Goal: Task Accomplishment & Management: Manage account settings

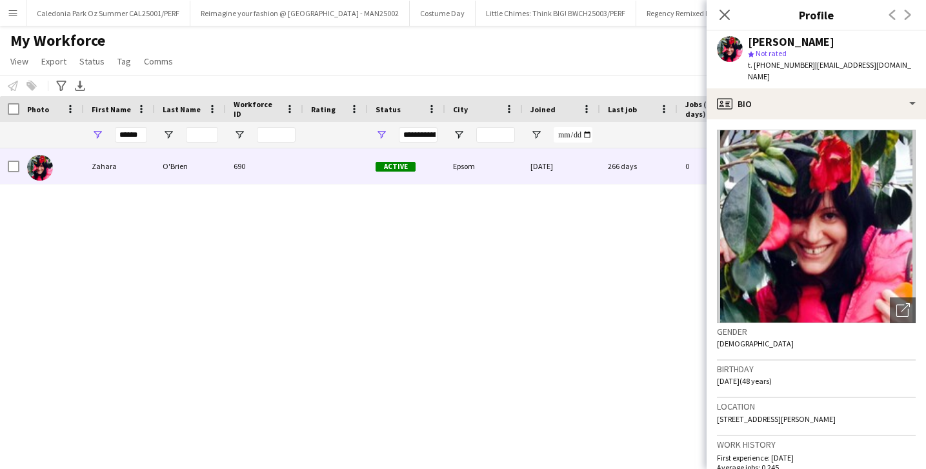
click at [15, 16] on app-icon "Menu" at bounding box center [13, 13] width 10 height 10
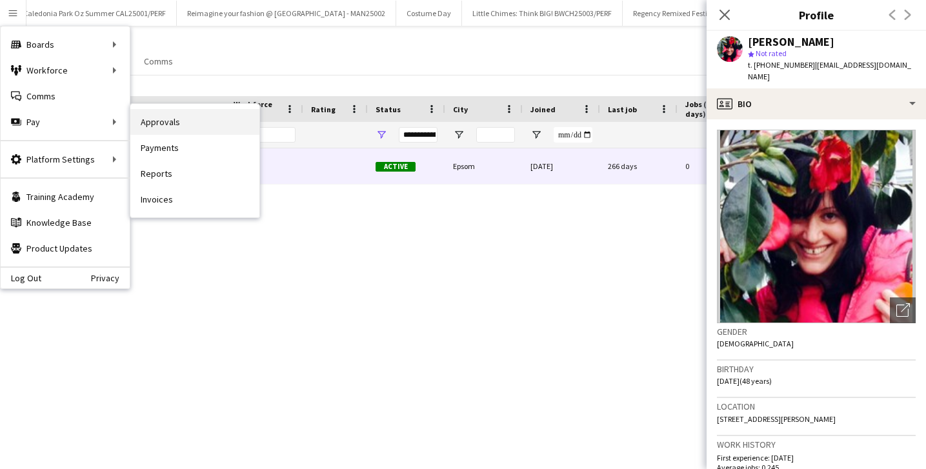
click at [153, 125] on link "Approvals" at bounding box center [194, 122] width 129 height 26
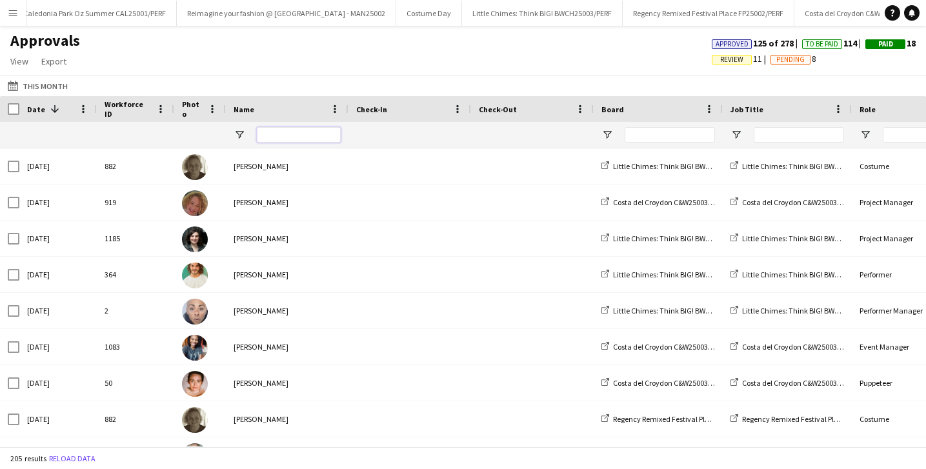
click at [309, 140] on input "Name Filter Input" at bounding box center [299, 134] width 84 height 15
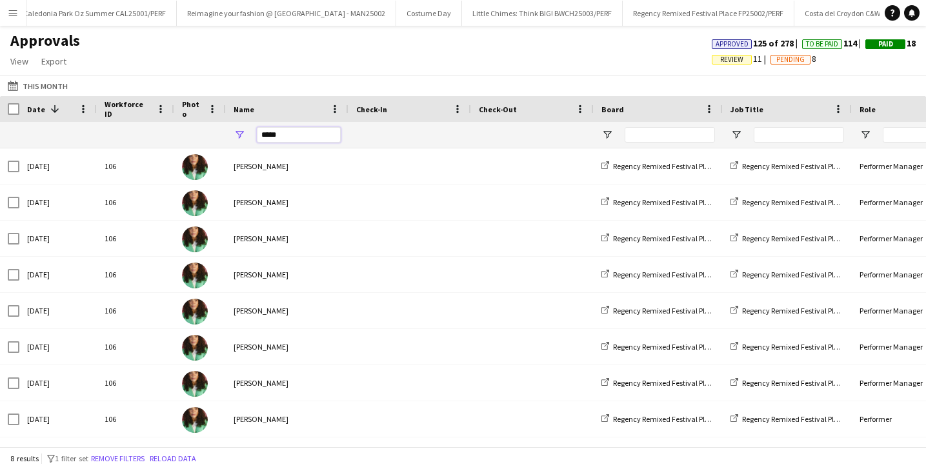
type input "*****"
click at [721, 58] on span "Review" at bounding box center [731, 59] width 23 height 8
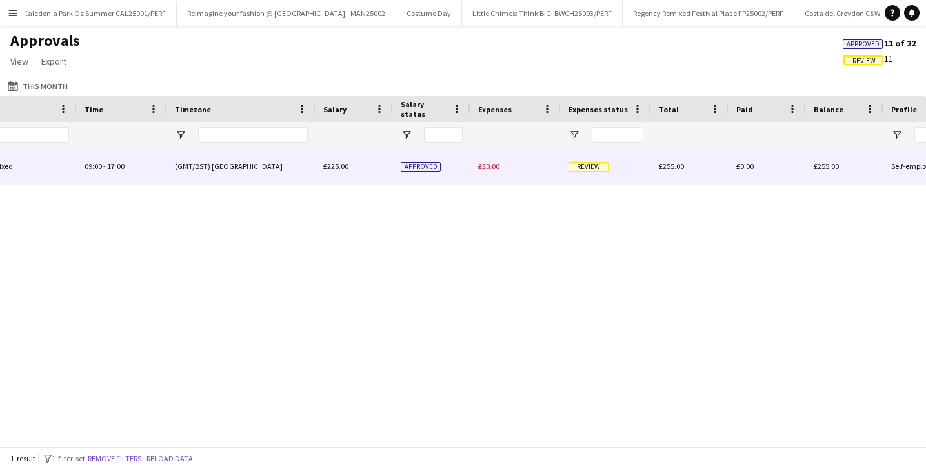
click at [597, 169] on span "Review" at bounding box center [588, 167] width 40 height 10
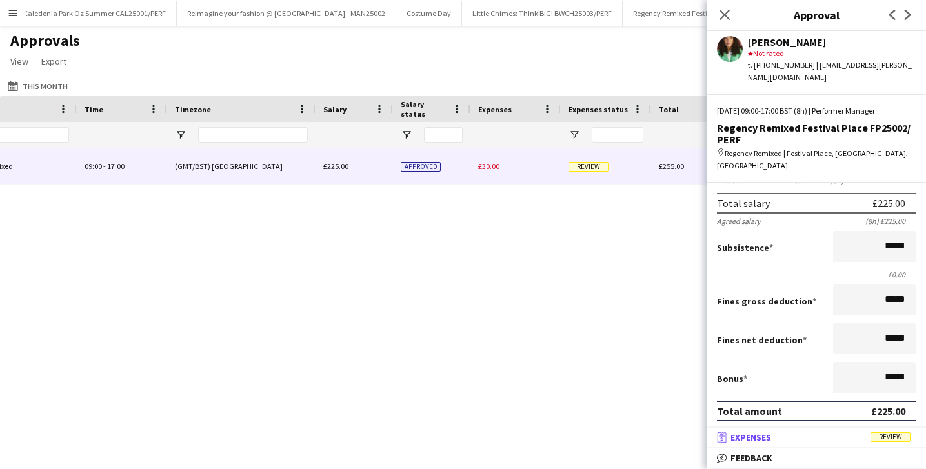
click at [770, 434] on span "Expenses" at bounding box center [750, 438] width 41 height 12
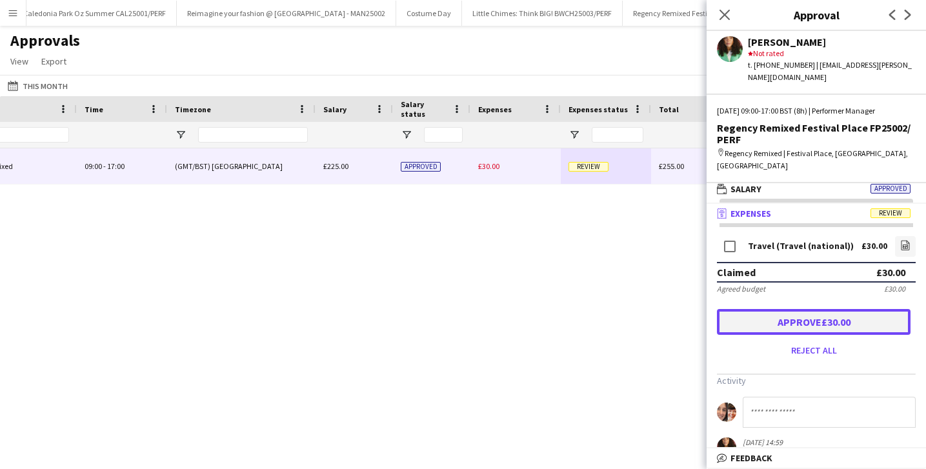
click at [768, 312] on button "Approve £30.00" at bounding box center [814, 322] width 194 height 26
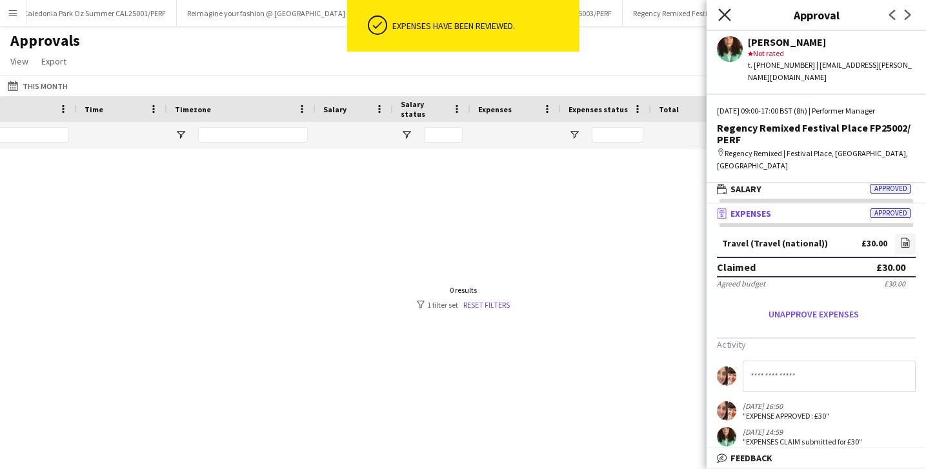
click at [723, 10] on icon "Close pop-in" at bounding box center [724, 14] width 12 height 12
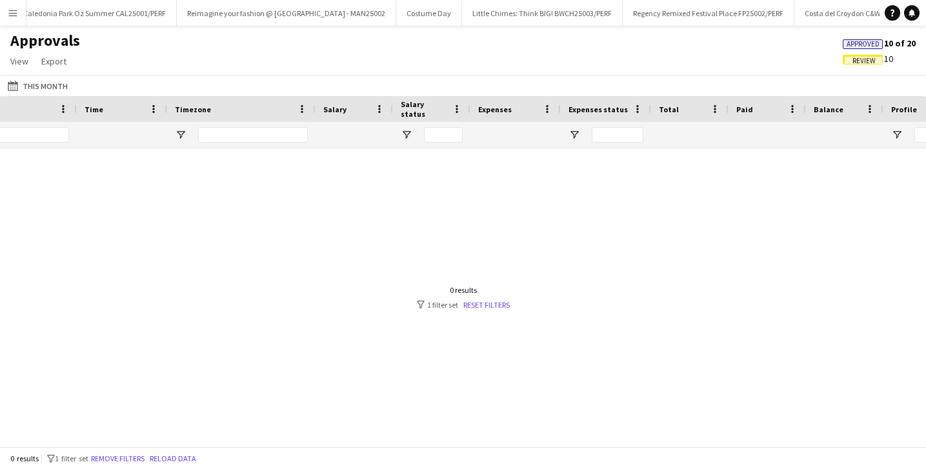
click at [20, 22] on button "Menu" at bounding box center [13, 13] width 26 height 26
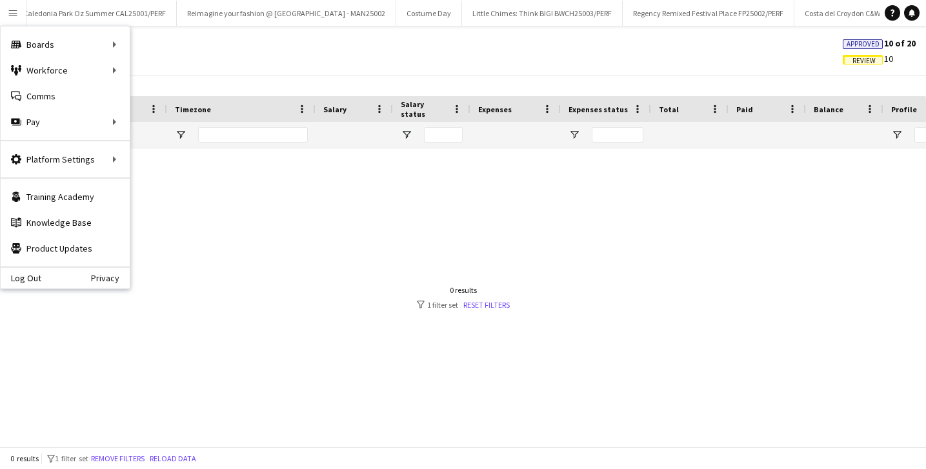
click at [143, 72] on div "Approvals View Customise view Customise filters Reset Filters Reset View Reset …" at bounding box center [463, 53] width 926 height 44
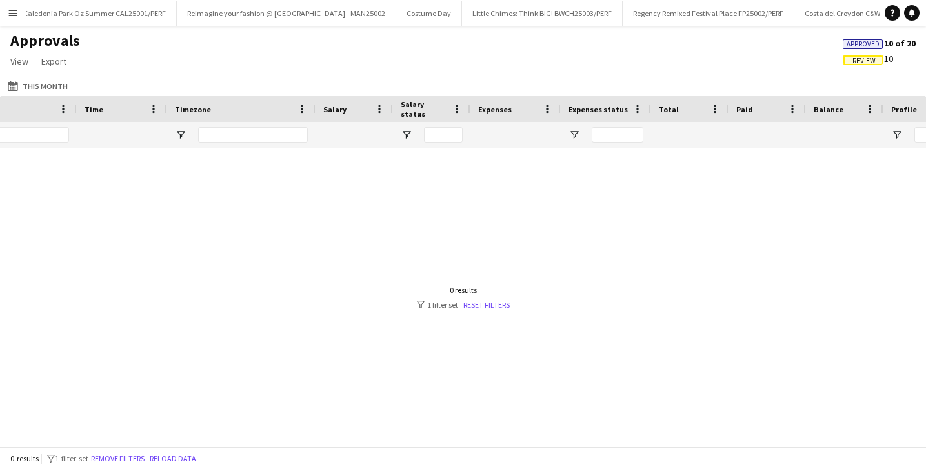
click at [4, 5] on button "Menu" at bounding box center [13, 13] width 26 height 26
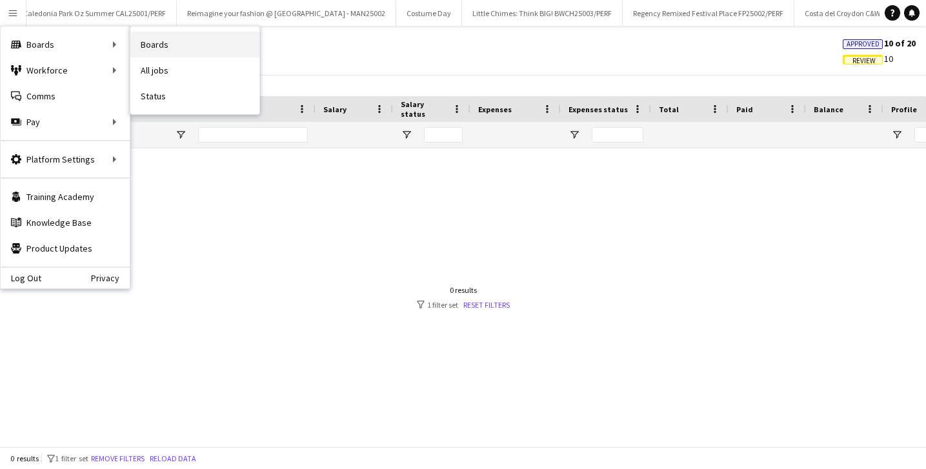
click at [178, 57] on link "Boards" at bounding box center [194, 45] width 129 height 26
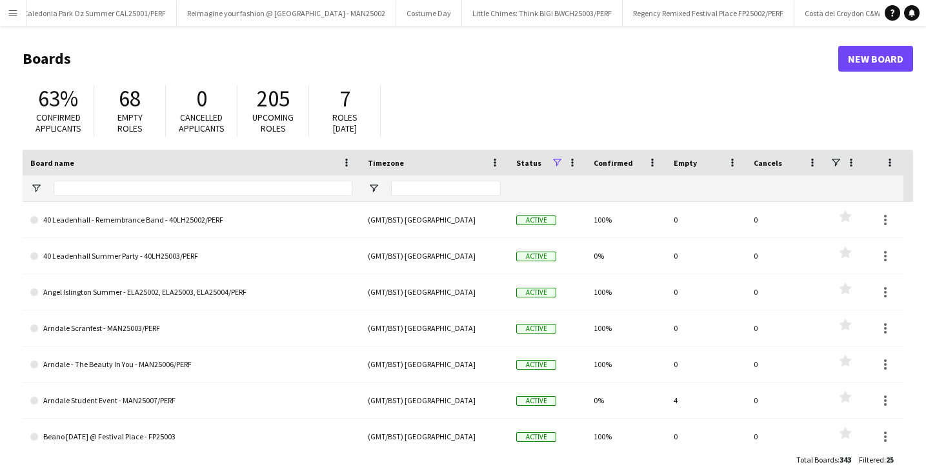
click at [7, 20] on button "Menu" at bounding box center [13, 13] width 26 height 26
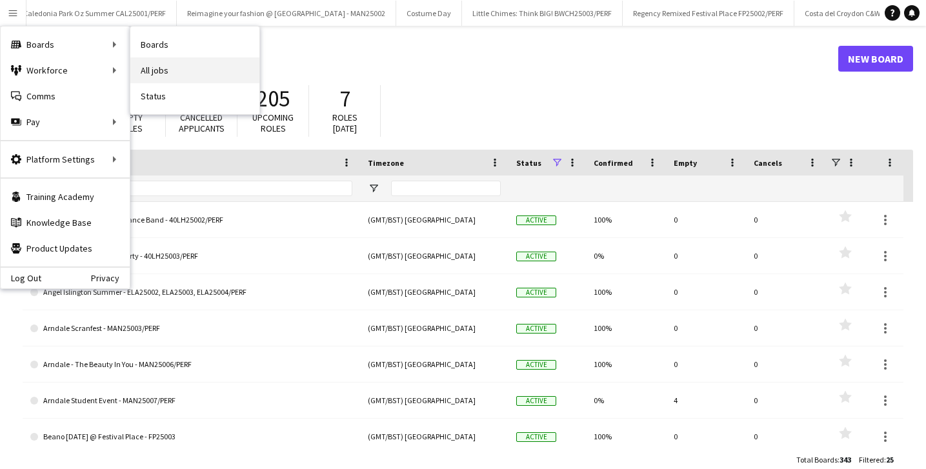
click at [163, 68] on link "All jobs" at bounding box center [194, 70] width 129 height 26
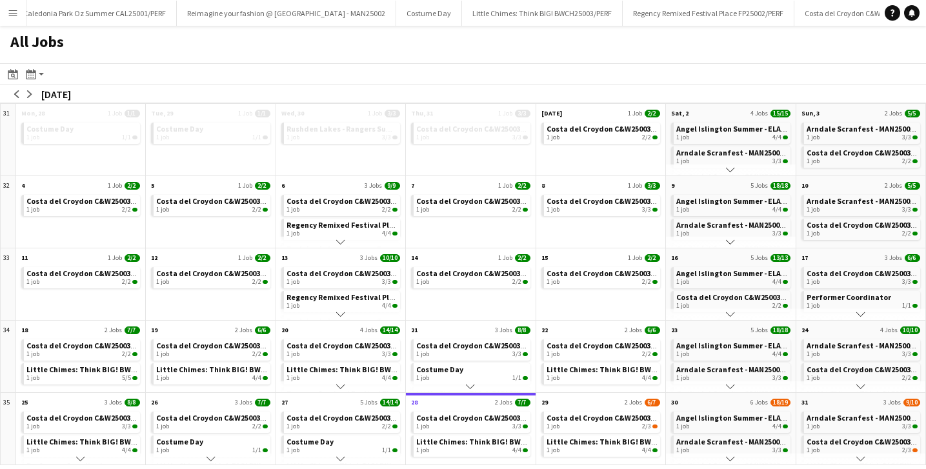
click at [864, 458] on app-icon "Scroll down" at bounding box center [860, 458] width 9 height 9
click at [864, 459] on app-icon "Scroll down" at bounding box center [860, 458] width 9 height 9
click at [859, 444] on div "1 job 4/4" at bounding box center [861, 444] width 111 height 8
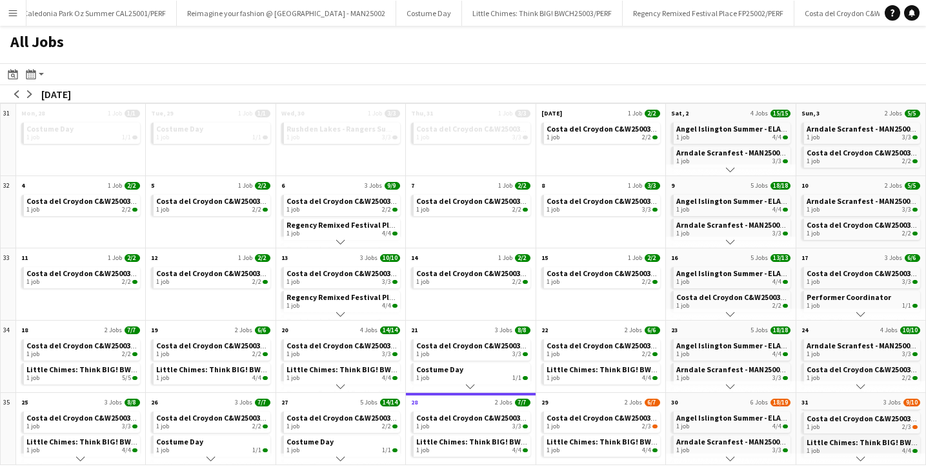
click at [846, 444] on span "Little Chimes: Think BIG! BWCH25003/PERF" at bounding box center [883, 442] width 154 height 10
click at [857, 420] on span "Arndale Scranfest - MAN25003/PERF" at bounding box center [869, 418] width 127 height 10
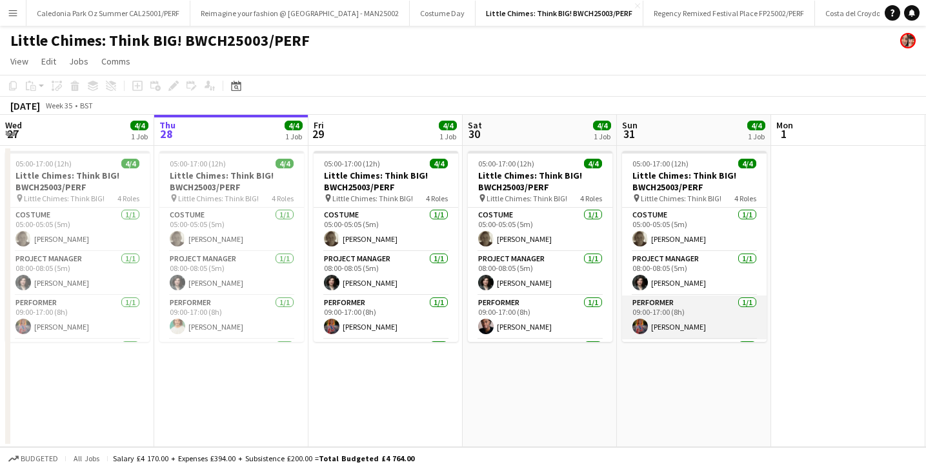
scroll to position [41, 0]
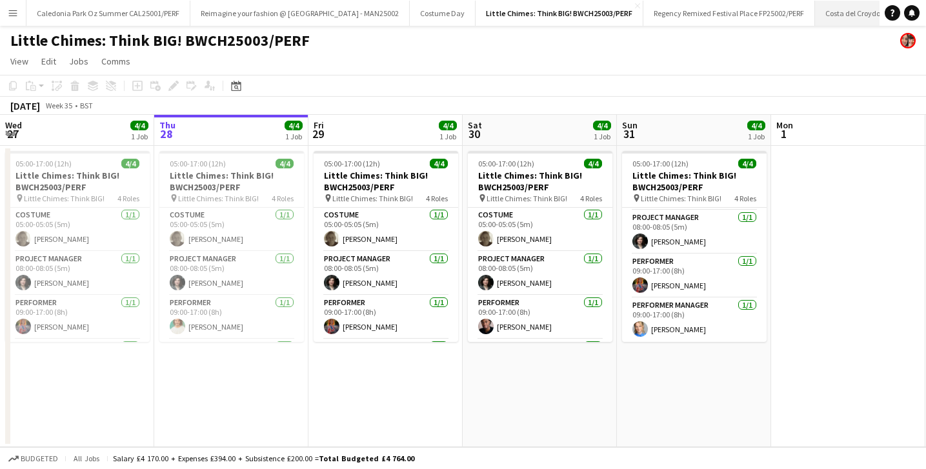
click at [815, 14] on button "Costa del Croydon C&W25003/PERF Close" at bounding box center [882, 13] width 134 height 25
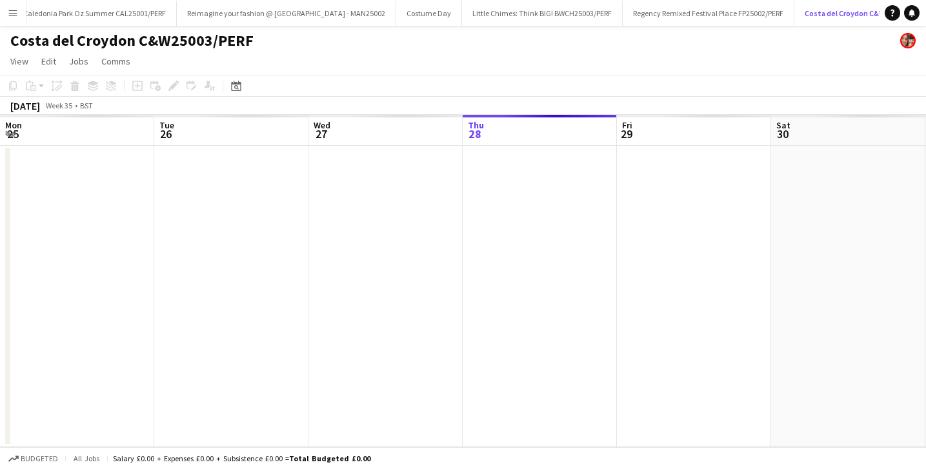
scroll to position [0, 308]
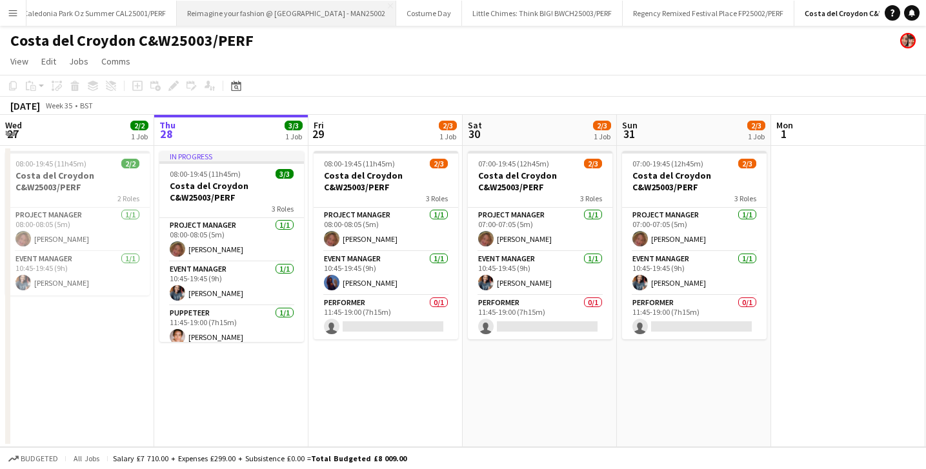
click at [272, 19] on button "Reimagine your fashion @ Arndale - MAN25002 Close" at bounding box center [286, 13] width 219 height 25
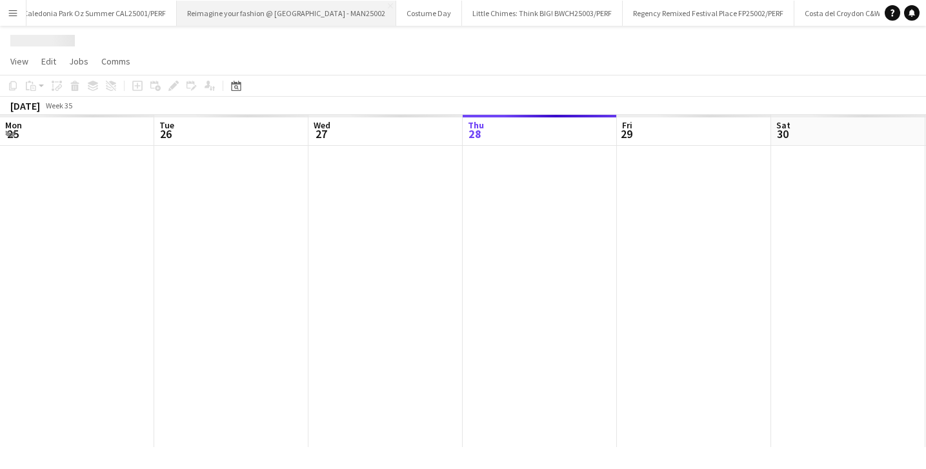
scroll to position [0, 308]
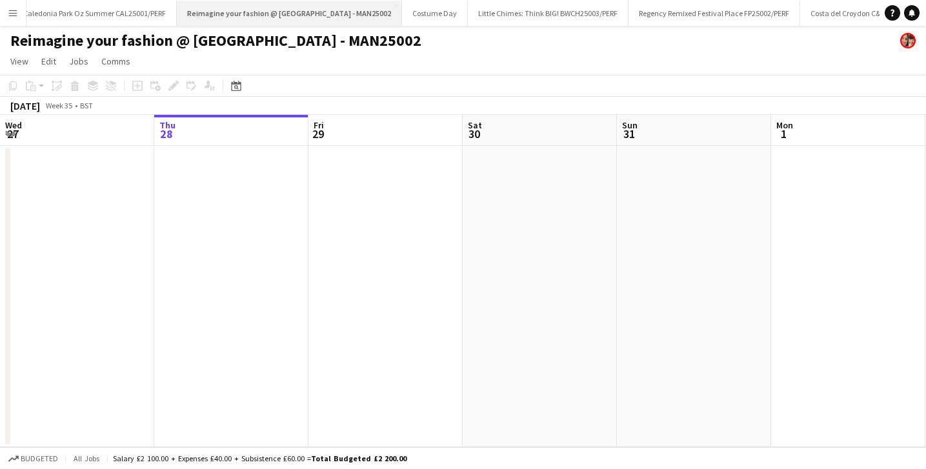
click at [348, 5] on button "Reimagine your fashion @ Arndale - MAN25002 Close" at bounding box center [289, 13] width 225 height 25
click at [170, 7] on app-icon "Close" at bounding box center [170, 5] width 5 height 5
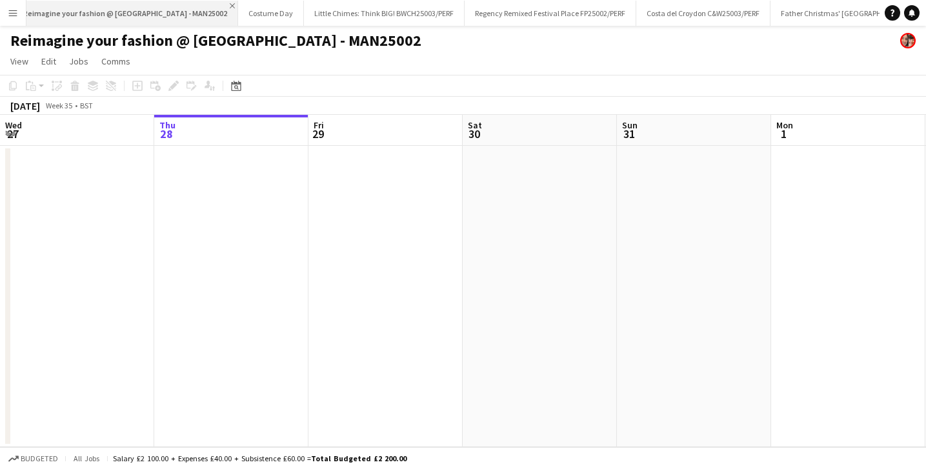
click at [230, 6] on app-icon "Close" at bounding box center [232, 5] width 5 height 5
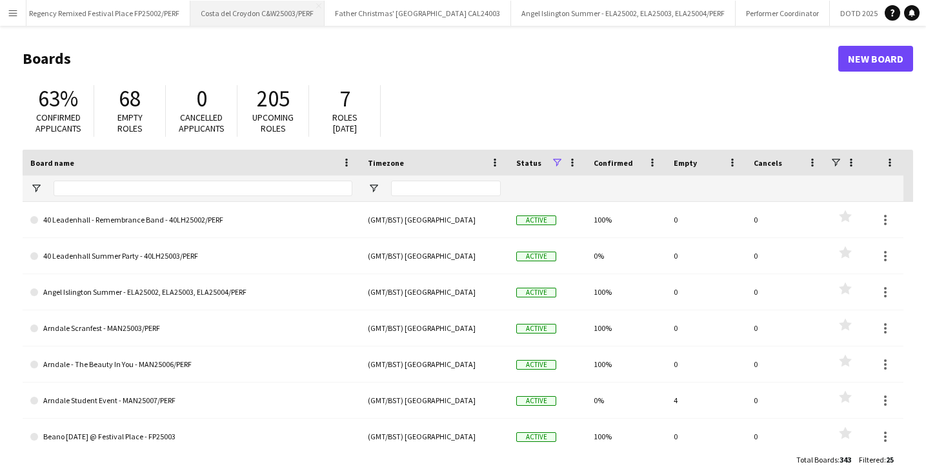
scroll to position [0, 247]
click at [495, 5] on app-icon "Close" at bounding box center [492, 5] width 5 height 5
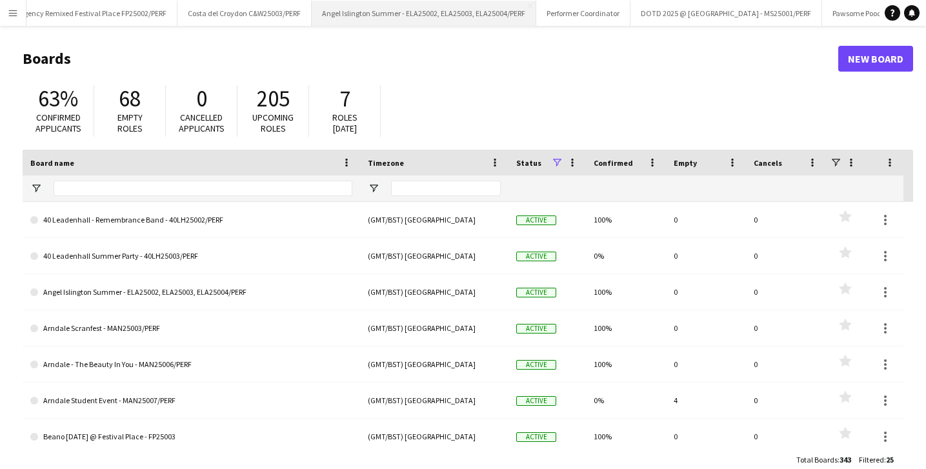
click at [466, 14] on button "Angel Islington Summer - ELA25002, ELA25003, ELA25004/PERF Close" at bounding box center [424, 13] width 225 height 25
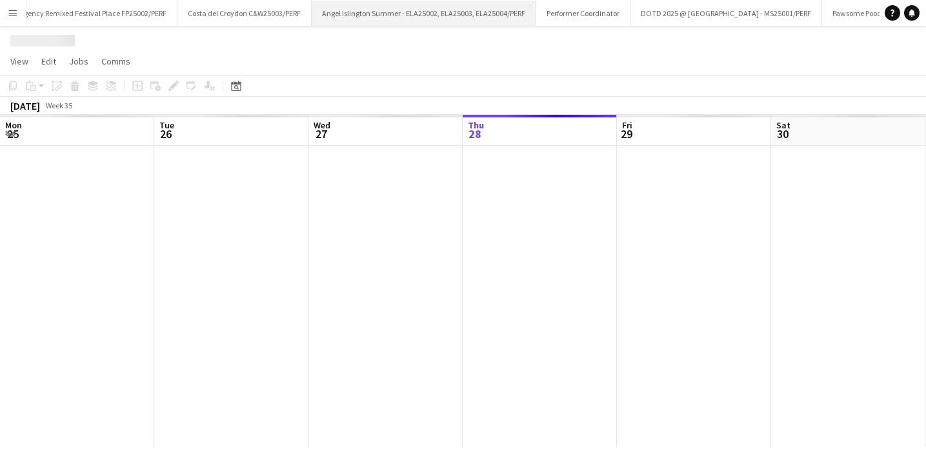
scroll to position [0, 308]
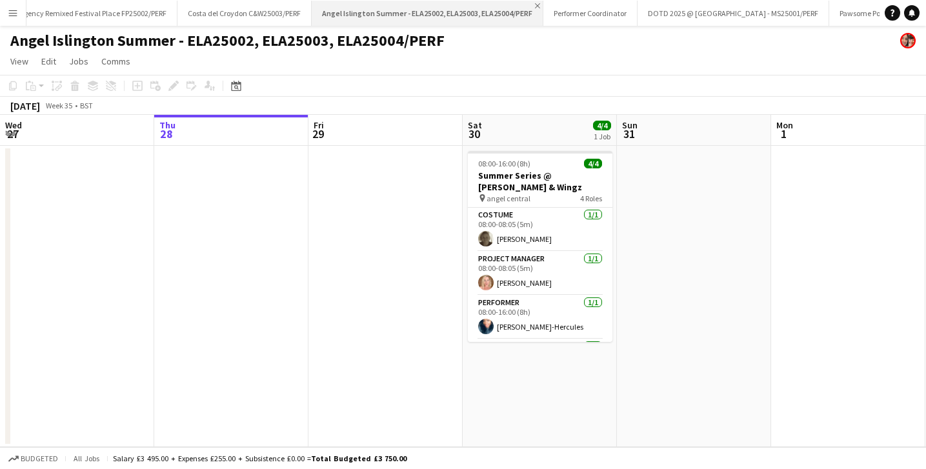
click at [535, 7] on app-icon "Close" at bounding box center [537, 5] width 5 height 5
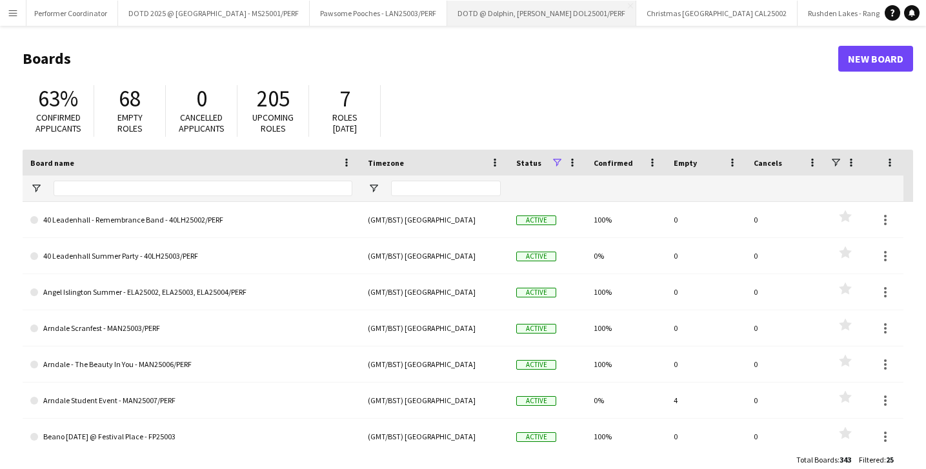
scroll to position [0, 617]
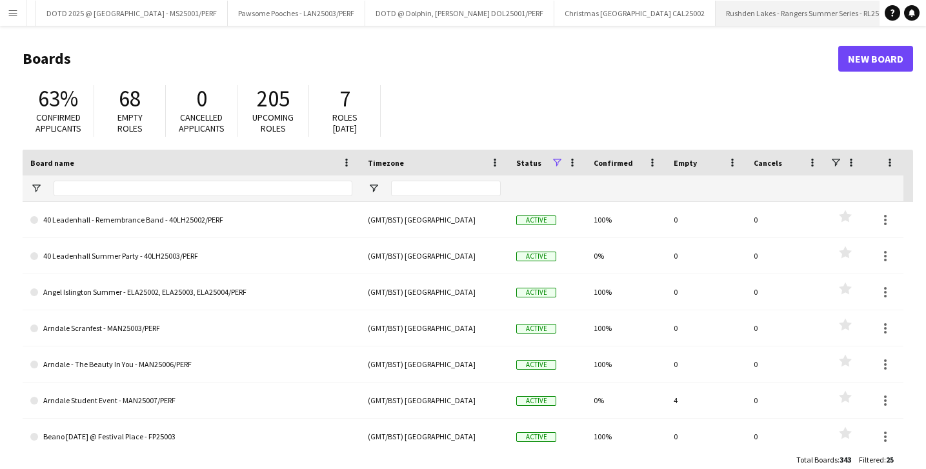
click at [783, 18] on button "Rushden Lakes - Rangers Summer Series - RL25002/PERF Close" at bounding box center [818, 13] width 204 height 25
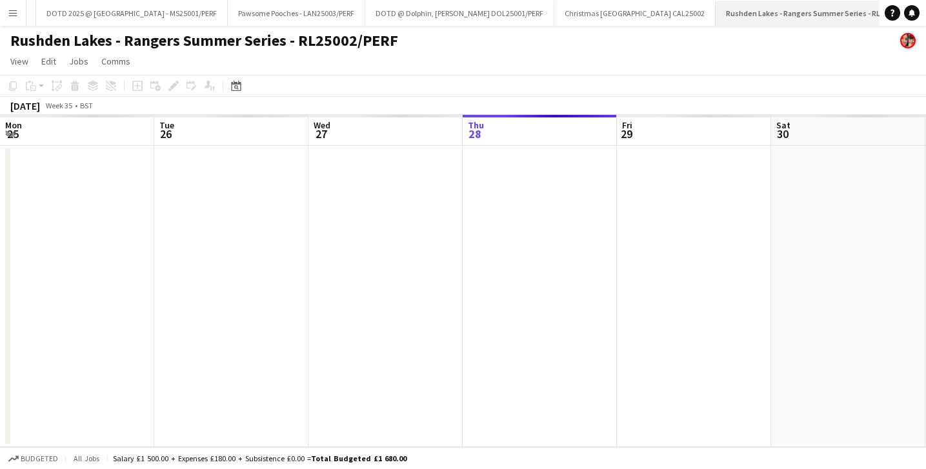
scroll to position [0, 308]
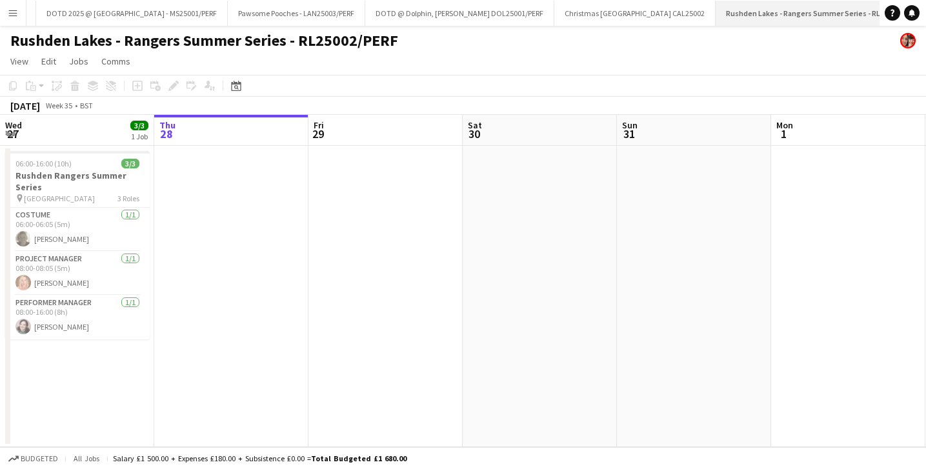
click at [921, 6] on app-icon "Close" at bounding box center [923, 5] width 5 height 5
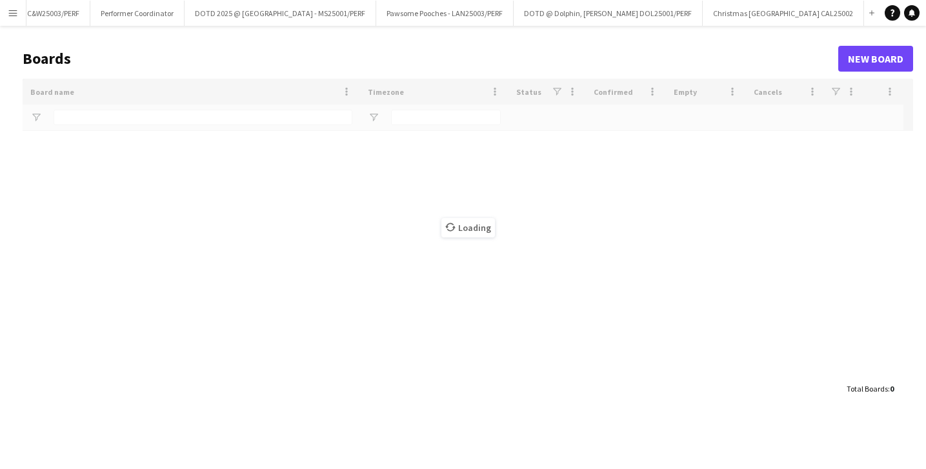
scroll to position [0, 413]
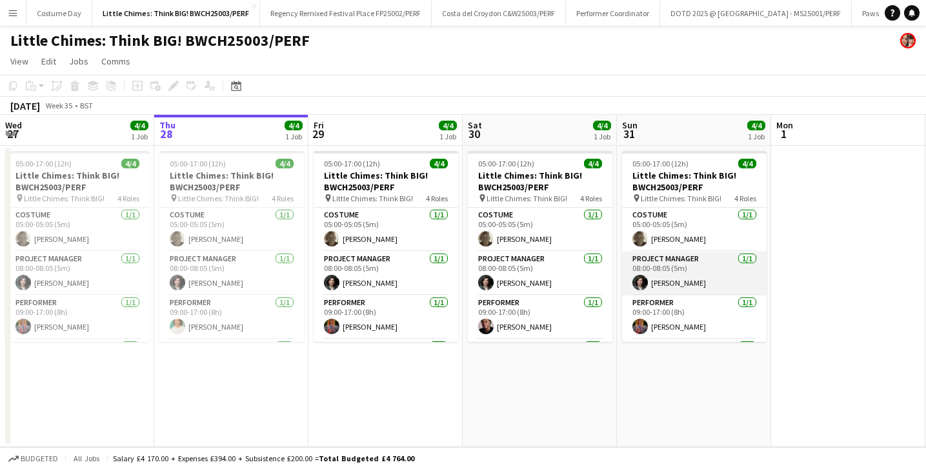
scroll to position [41, 0]
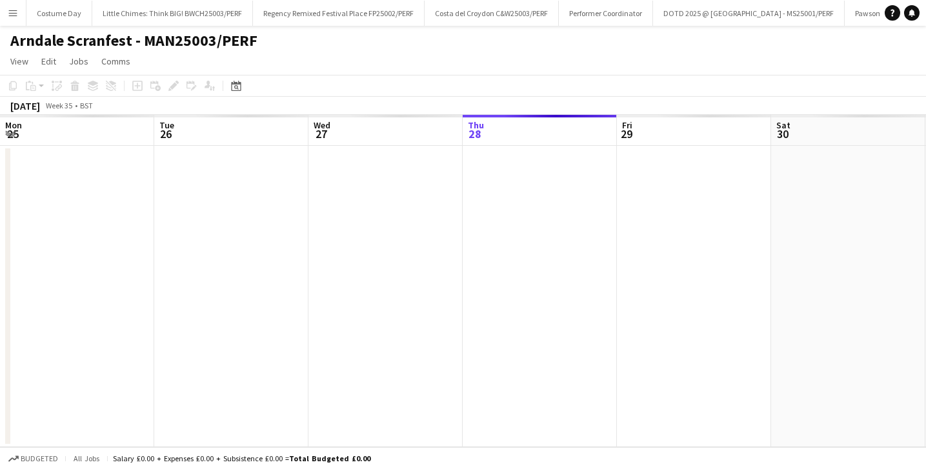
scroll to position [0, 308]
